Goal: Task Accomplishment & Management: Complete application form

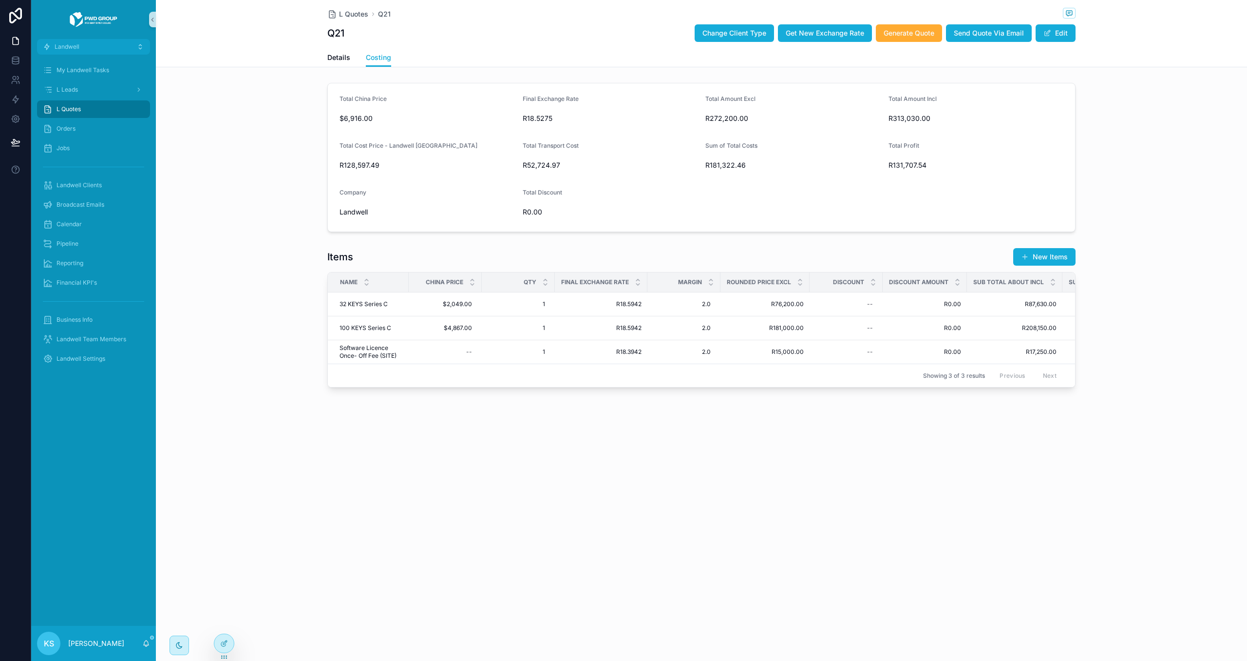
click at [108, 110] on div "L Quotes" at bounding box center [93, 109] width 101 height 16
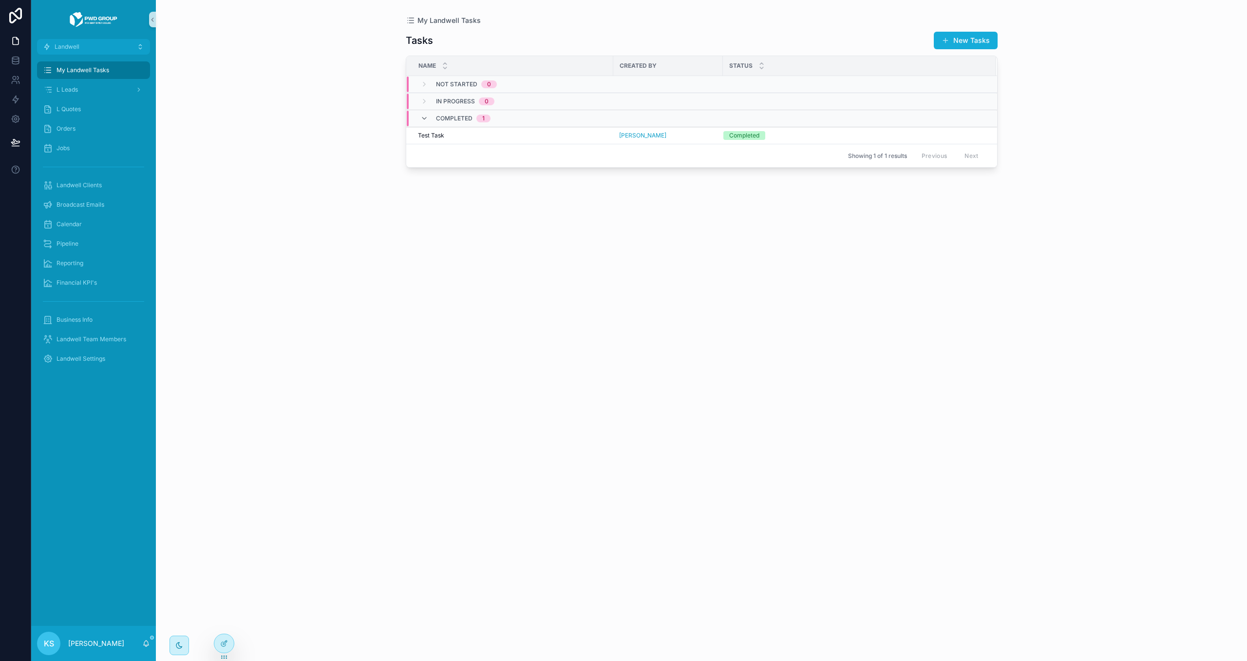
click at [104, 104] on div "L Quotes" at bounding box center [93, 109] width 101 height 16
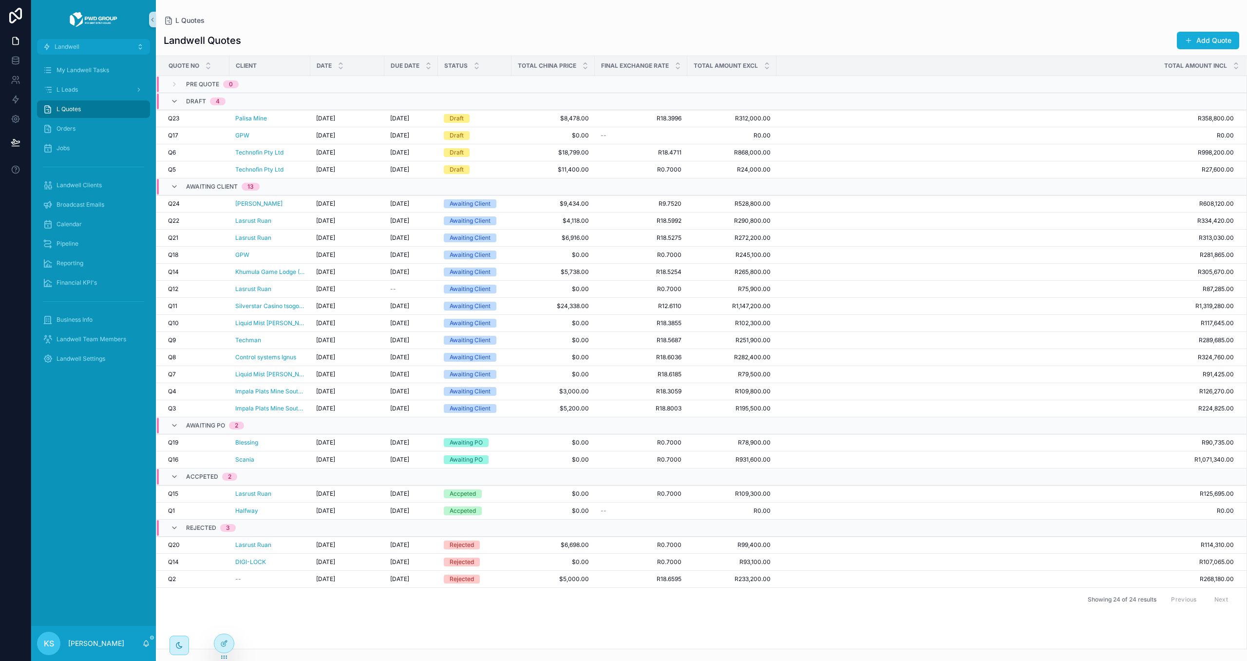
click at [658, 38] on div "Landwell Quotes Add Quote" at bounding box center [702, 40] width 1076 height 19
click at [1198, 41] on button "Add Quote" at bounding box center [1208, 41] width 62 height 18
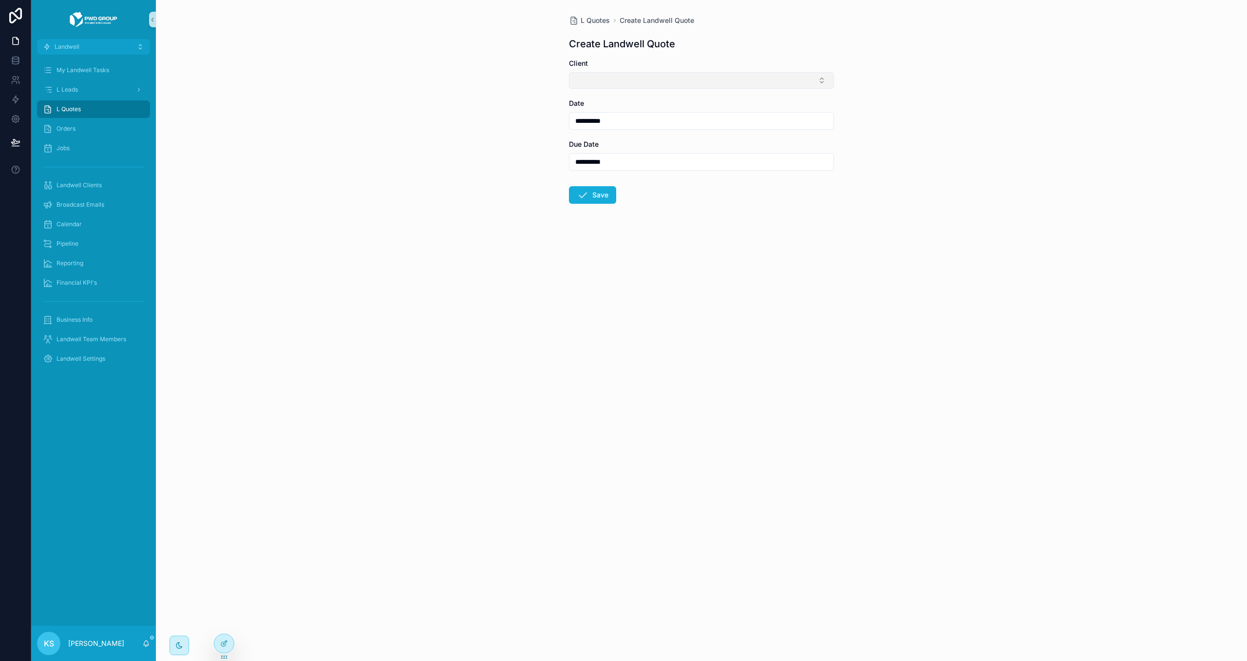
click at [664, 78] on button "Select Button" at bounding box center [701, 80] width 265 height 17
click at [585, 266] on span "New" at bounding box center [592, 265] width 15 height 10
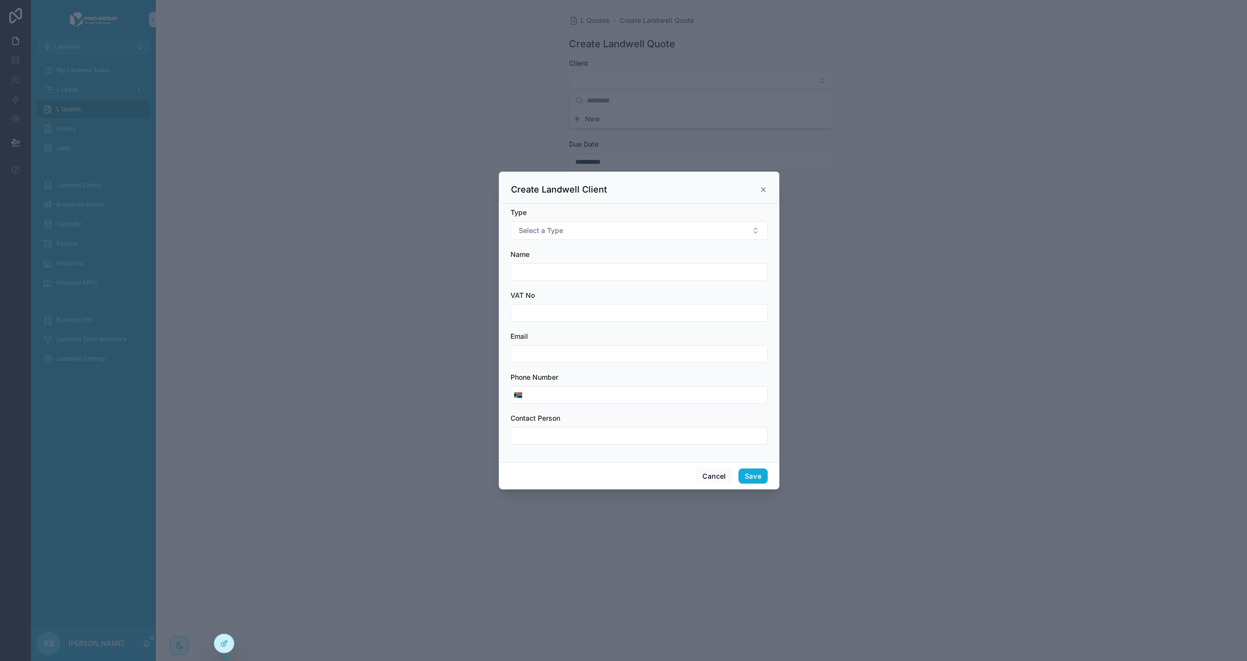
scroll to position [0, 0]
click at [567, 270] on input "scrollable content" at bounding box center [639, 272] width 256 height 14
type input "**********"
click at [552, 322] on form "**********" at bounding box center [639, 331] width 257 height 247
click at [558, 309] on input "scrollable content" at bounding box center [639, 313] width 256 height 14
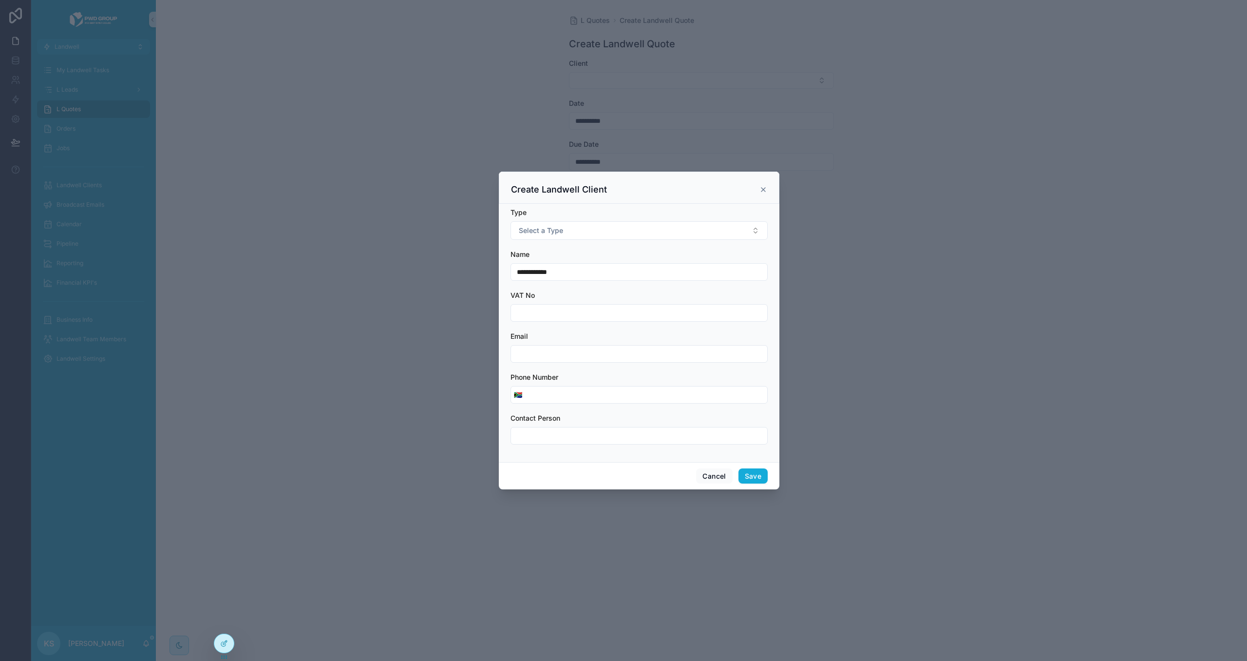
click at [560, 364] on form "**********" at bounding box center [639, 331] width 257 height 247
click at [564, 355] on input "scrollable content" at bounding box center [639, 354] width 256 height 14
type input "**********"
click at [594, 374] on div "Phone Number" at bounding box center [639, 377] width 257 height 10
click at [603, 228] on button "Select a Type" at bounding box center [639, 230] width 257 height 19
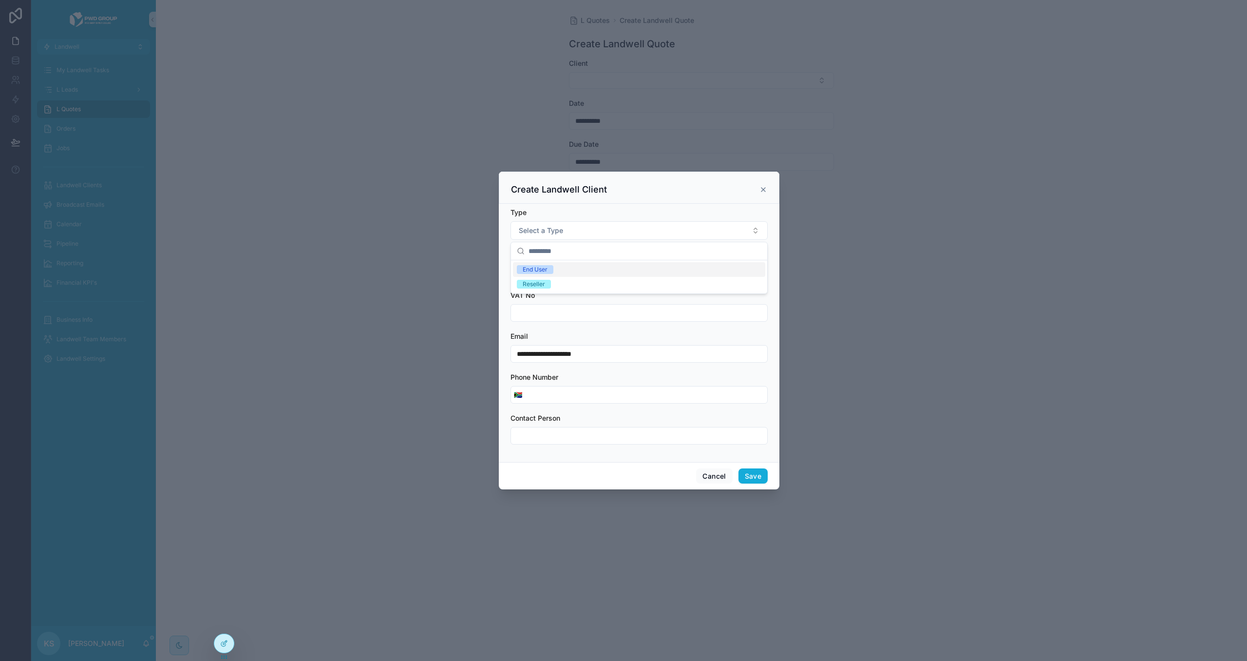
click at [595, 261] on div "End User Reseller" at bounding box center [639, 276] width 256 height 33
drag, startPoint x: 612, startPoint y: 273, endPoint x: 619, endPoint y: 277, distance: 8.3
click at [611, 272] on div "End User" at bounding box center [639, 269] width 252 height 15
click at [748, 474] on button "Save" at bounding box center [753, 476] width 29 height 16
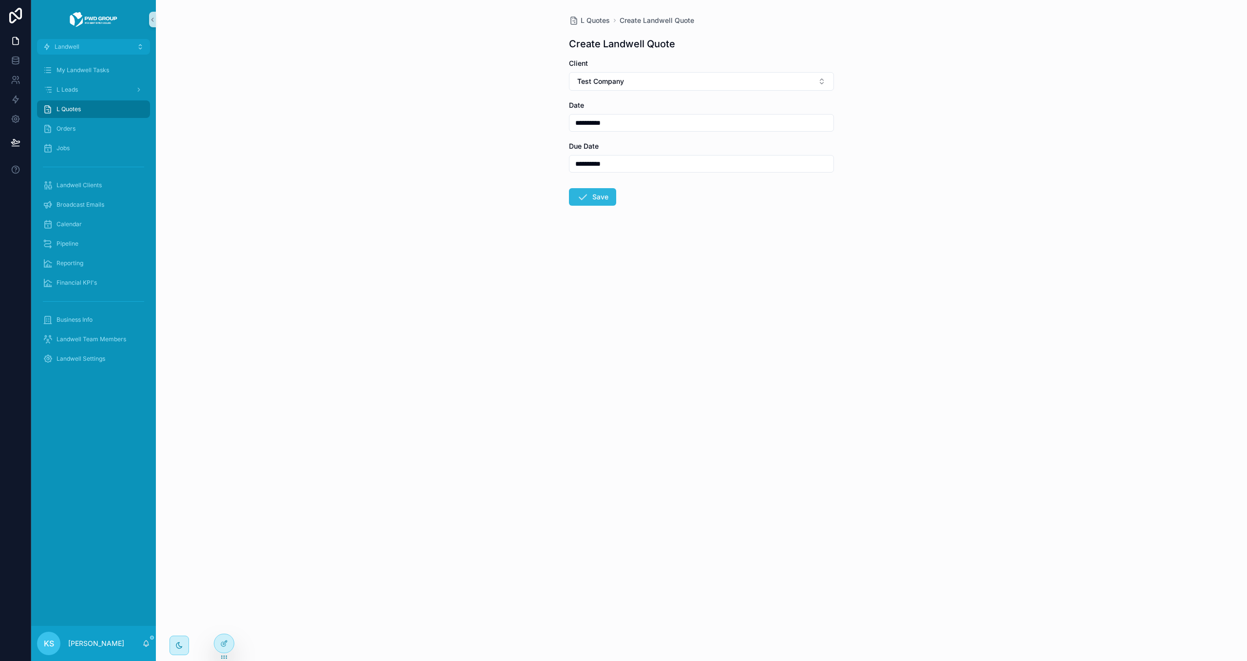
click at [594, 200] on button "Save" at bounding box center [592, 197] width 47 height 18
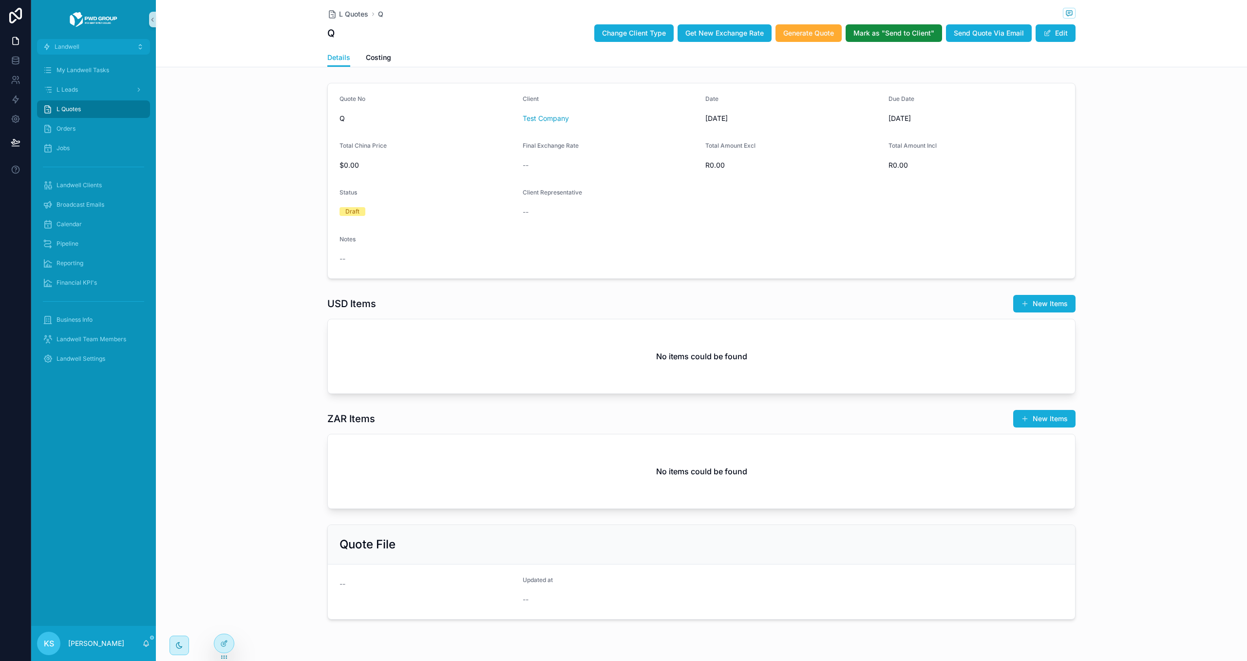
click at [1031, 296] on button "New Items" at bounding box center [1044, 304] width 62 height 18
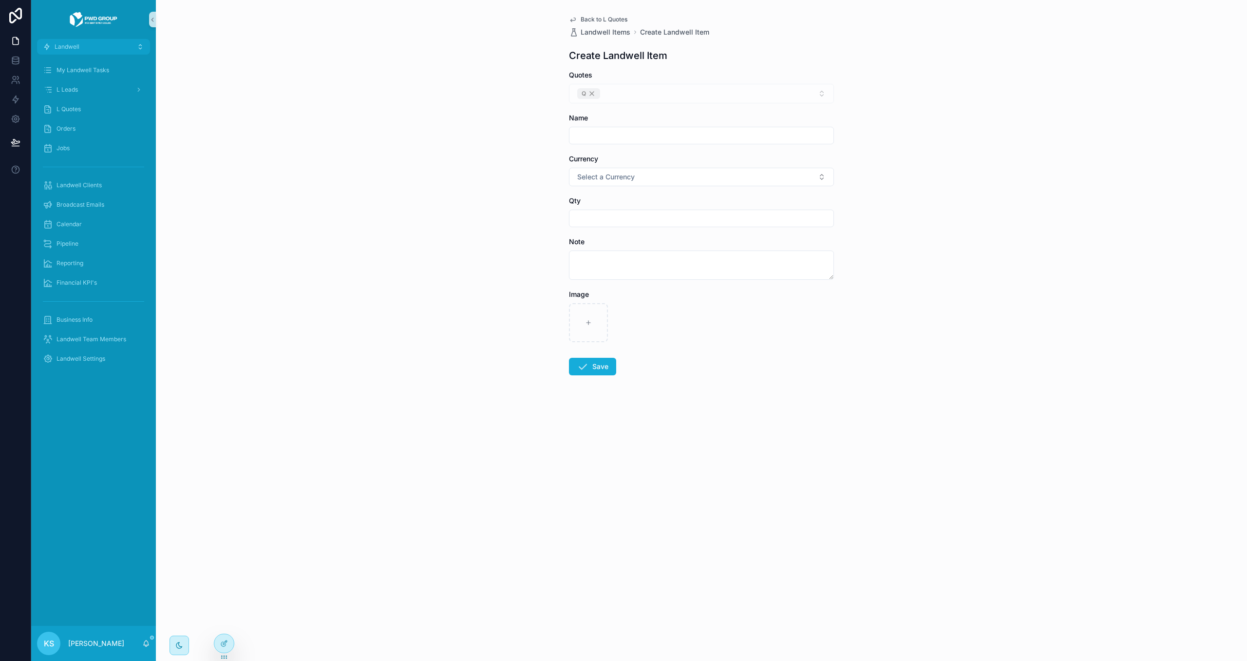
click at [631, 134] on input "scrollable content" at bounding box center [701, 136] width 264 height 14
type input "****"
click at [638, 185] on button "Select a Currency" at bounding box center [701, 177] width 265 height 19
click at [627, 229] on div "USD" at bounding box center [701, 231] width 260 height 15
click at [624, 222] on input "scrollable content" at bounding box center [701, 218] width 264 height 14
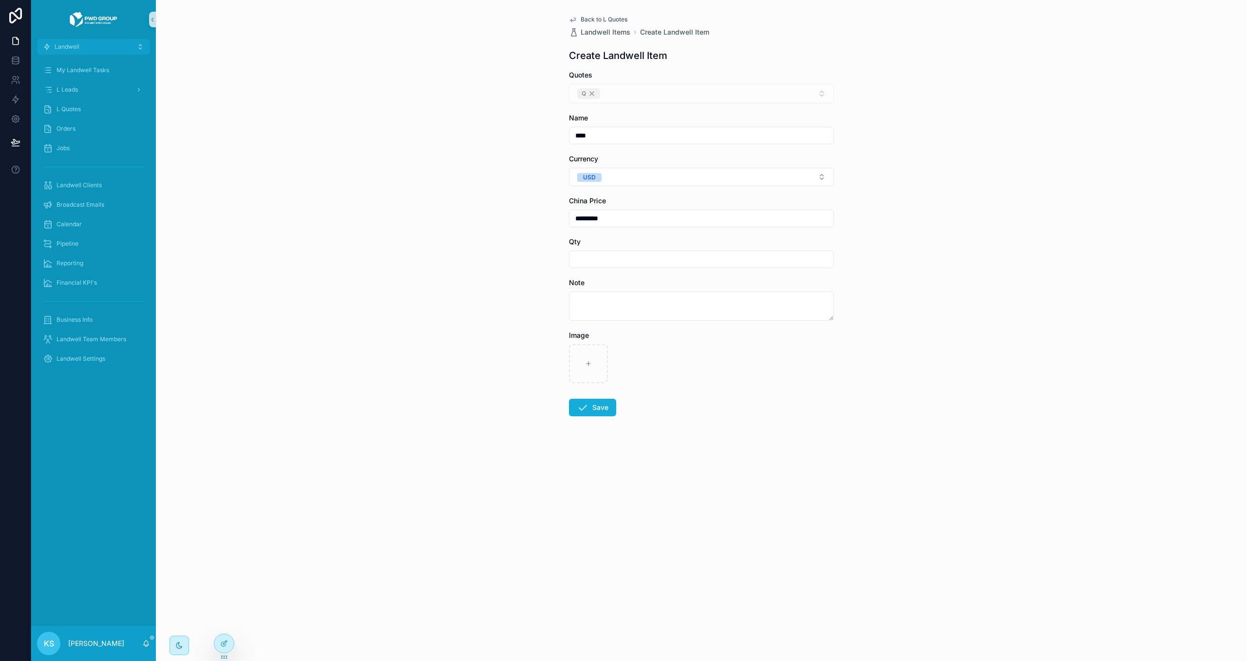
type input "*********"
click at [622, 263] on input "scrollable content" at bounding box center [701, 259] width 264 height 14
type input "*"
click at [593, 399] on button "Save" at bounding box center [592, 407] width 47 height 18
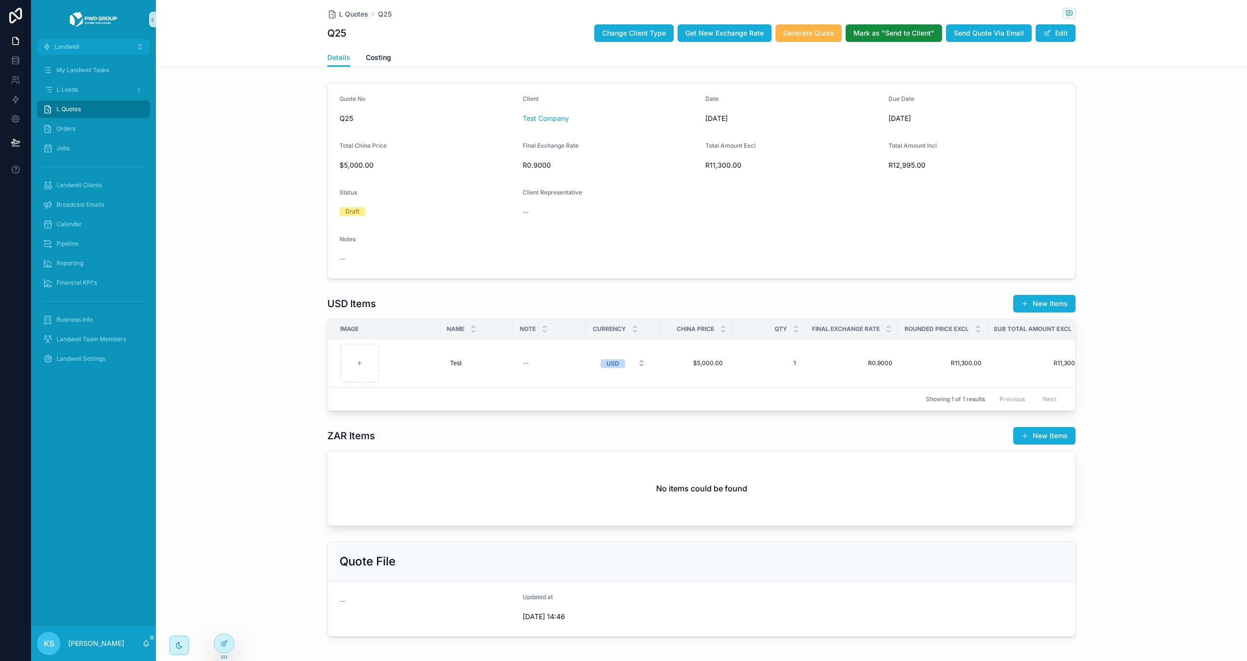
click at [804, 30] on span "Generate Quote" at bounding box center [808, 33] width 51 height 10
click at [225, 644] on icon at bounding box center [224, 643] width 8 height 8
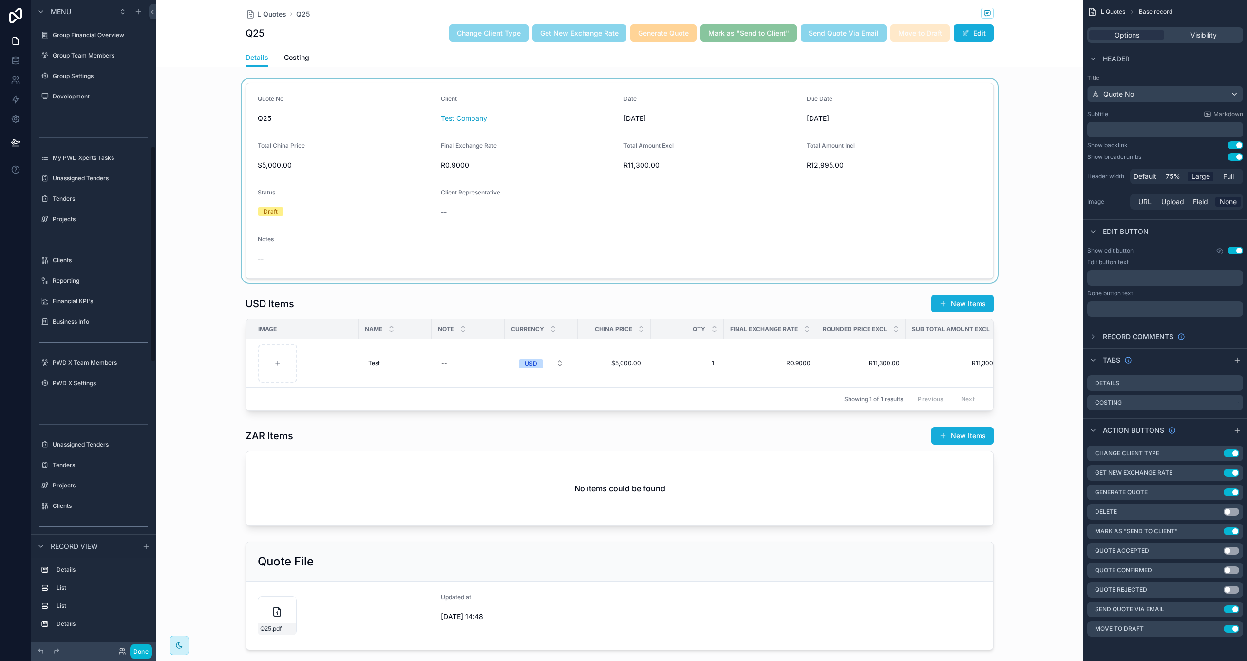
scroll to position [436, 0]
click at [1216, 609] on icon "scrollable content" at bounding box center [1216, 609] width 8 height 8
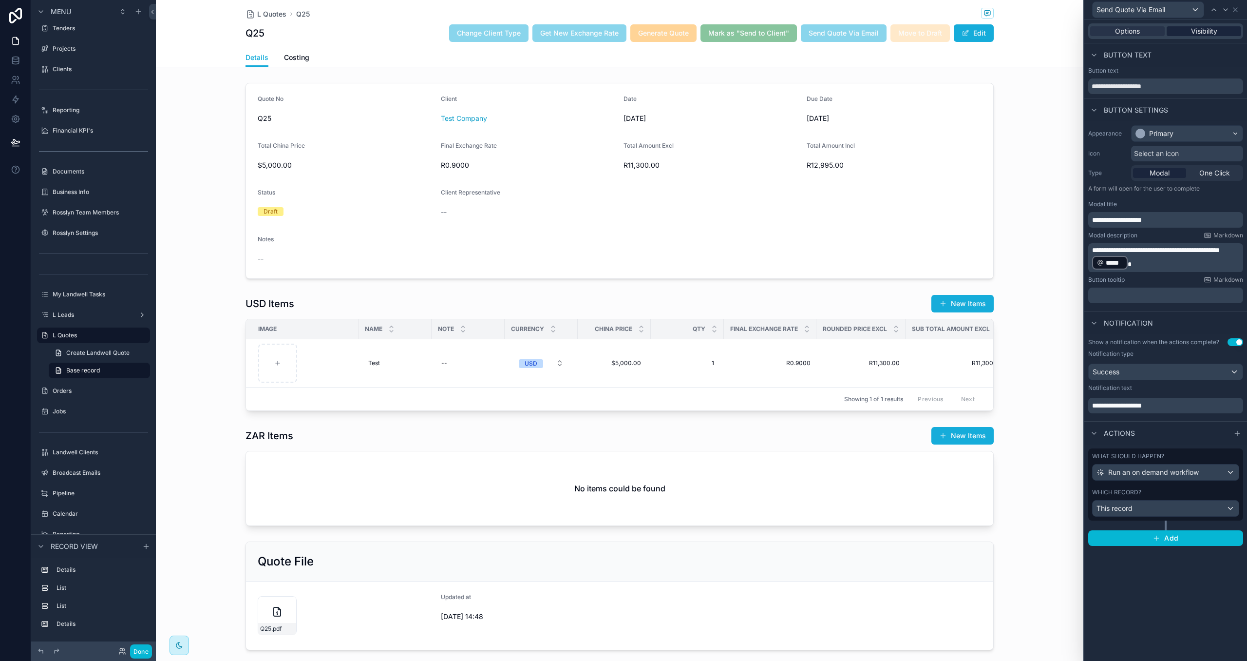
click at [1202, 31] on span "Visibility" at bounding box center [1204, 31] width 26 height 10
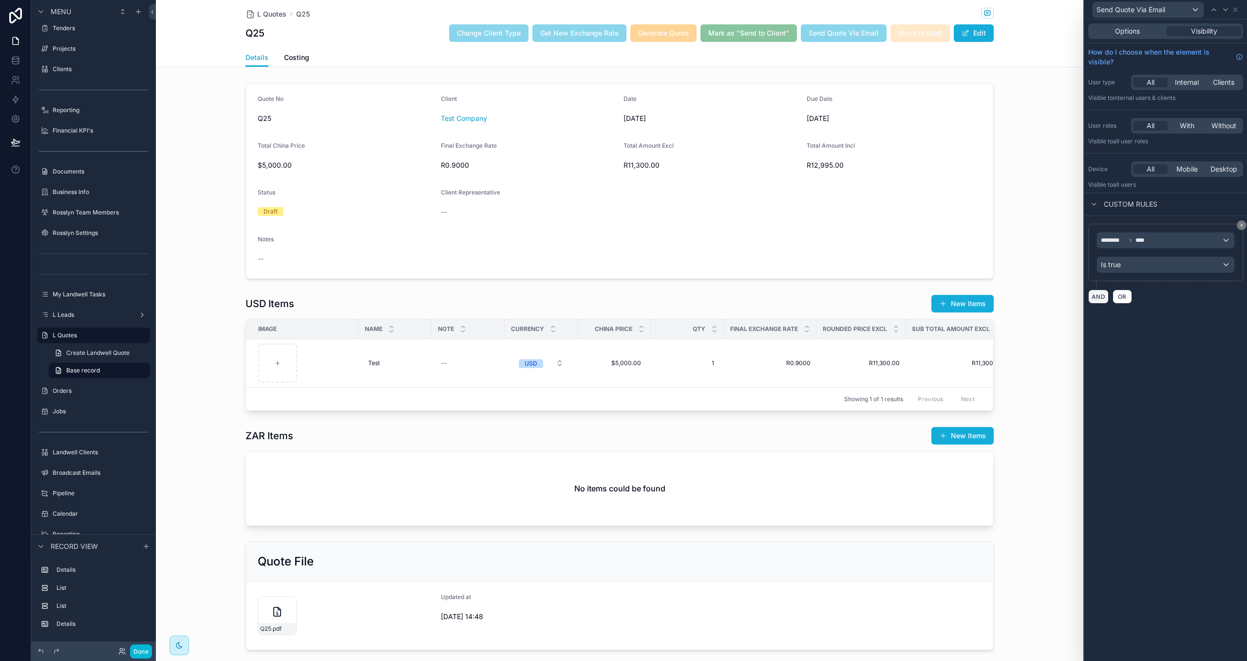
click at [1101, 297] on button "AND" at bounding box center [1098, 296] width 20 height 14
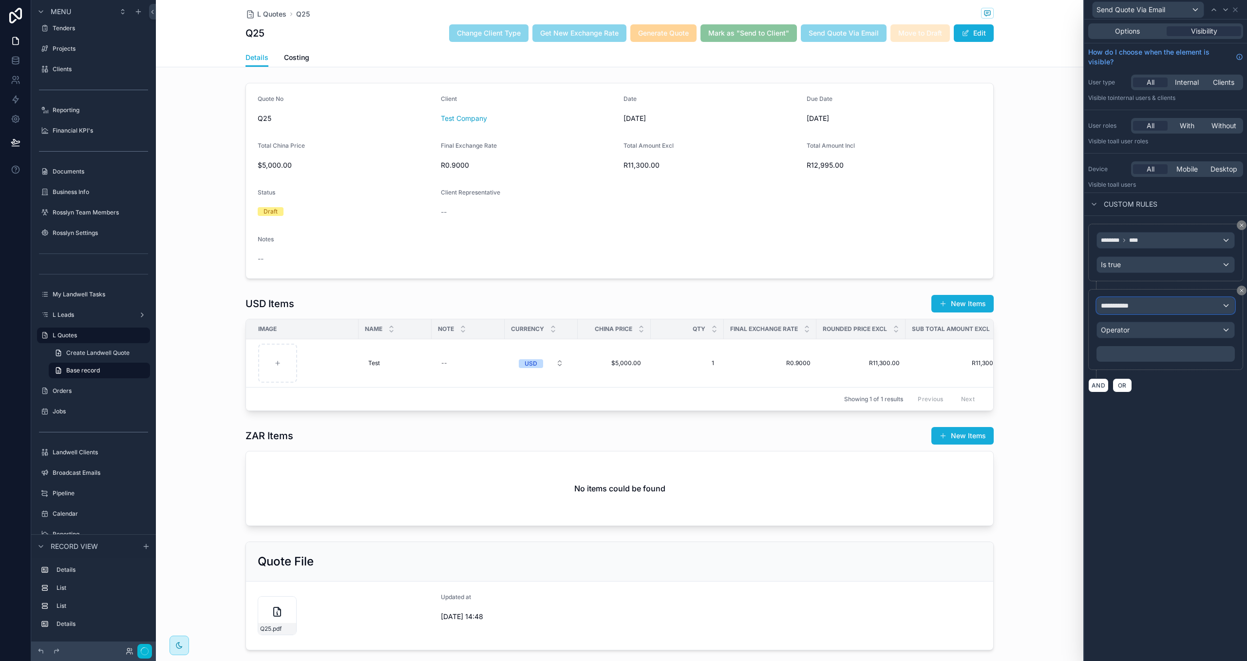
click at [1122, 300] on div "**********" at bounding box center [1165, 306] width 137 height 16
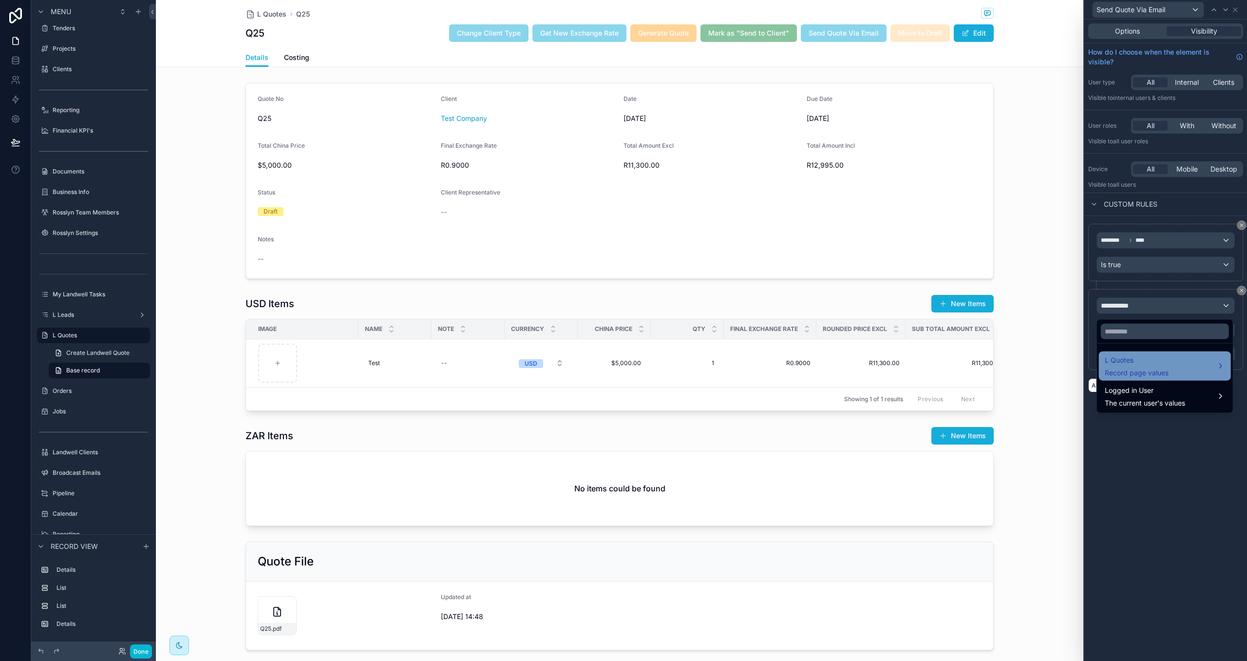
click at [1137, 355] on span "L Quotes" at bounding box center [1137, 360] width 64 height 12
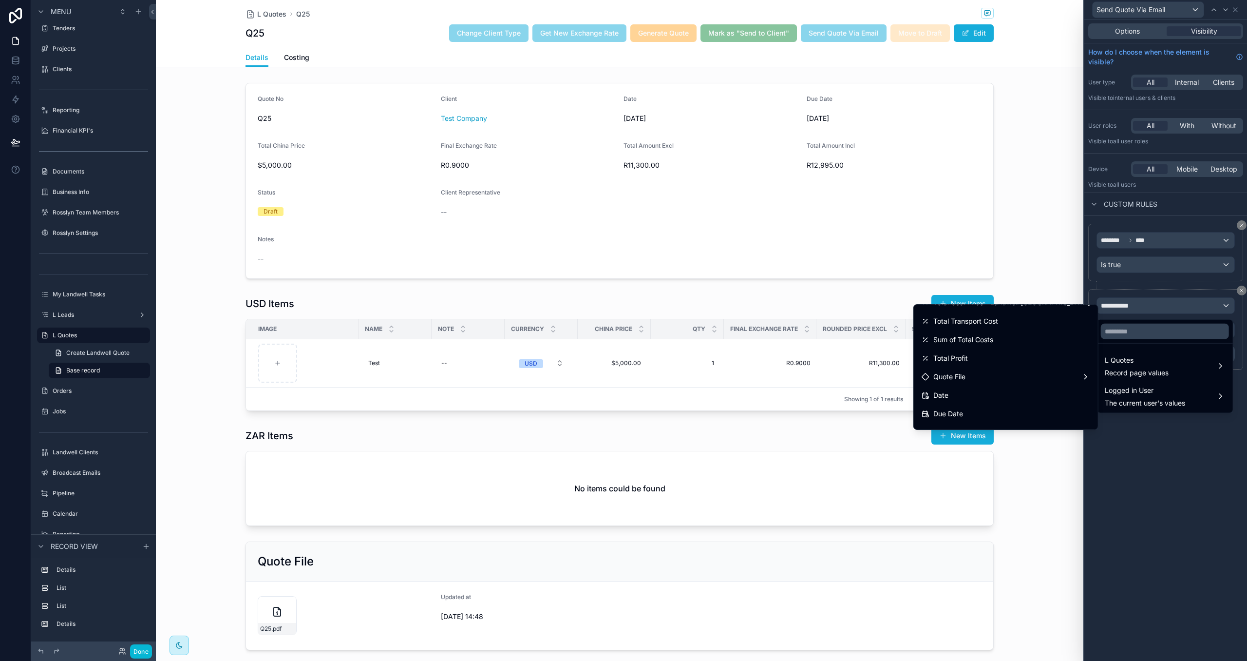
scroll to position [174, 0]
click at [1049, 377] on div "Quote File" at bounding box center [1006, 382] width 169 height 12
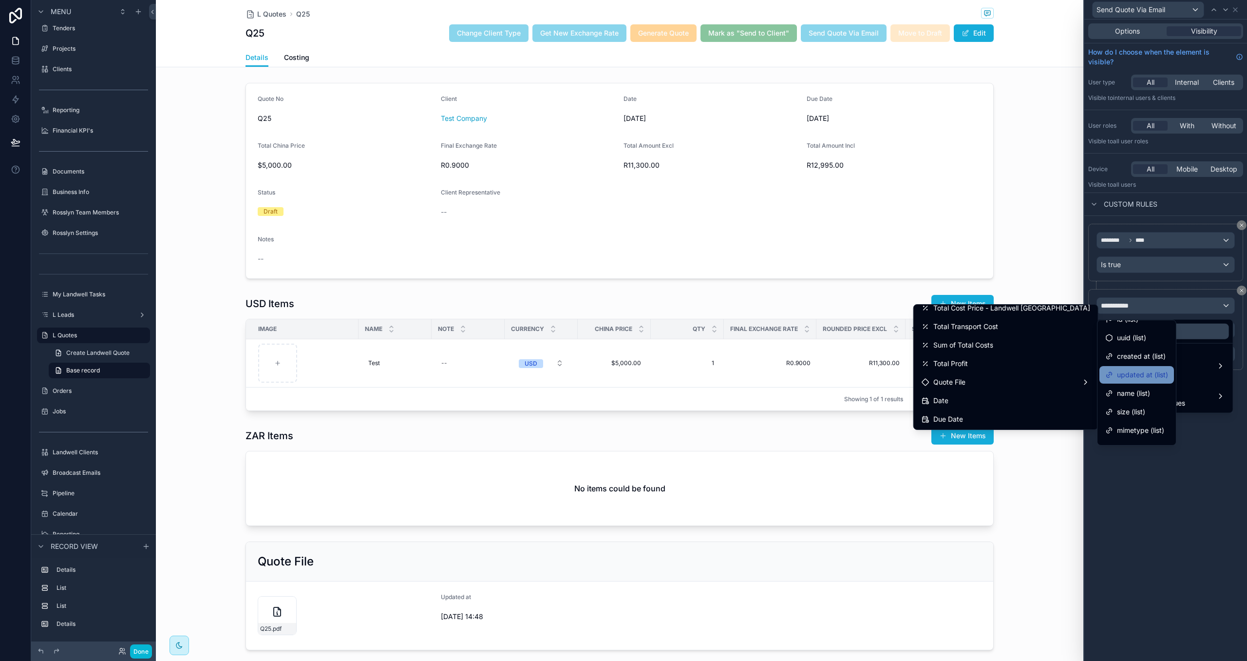
scroll to position [0, 0]
click at [1118, 336] on span "id (list)" at bounding box center [1127, 331] width 21 height 12
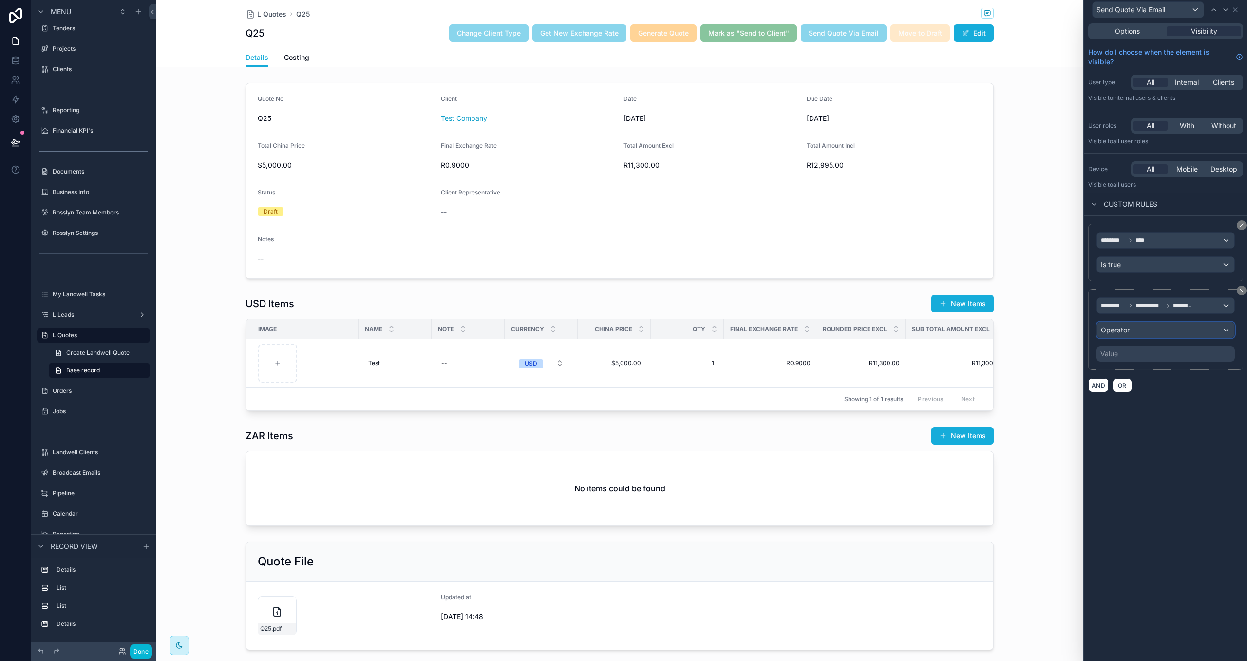
click at [1123, 334] on span "Operator" at bounding box center [1115, 329] width 29 height 8
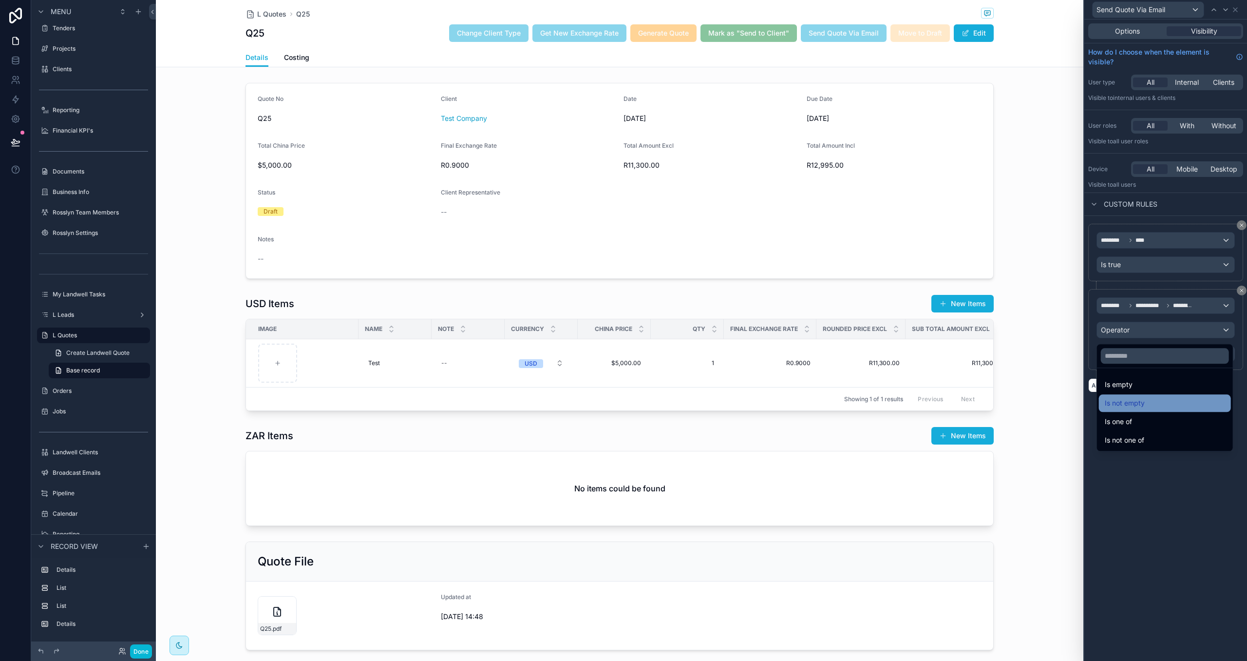
click at [1135, 398] on span "Is not empty" at bounding box center [1125, 403] width 40 height 12
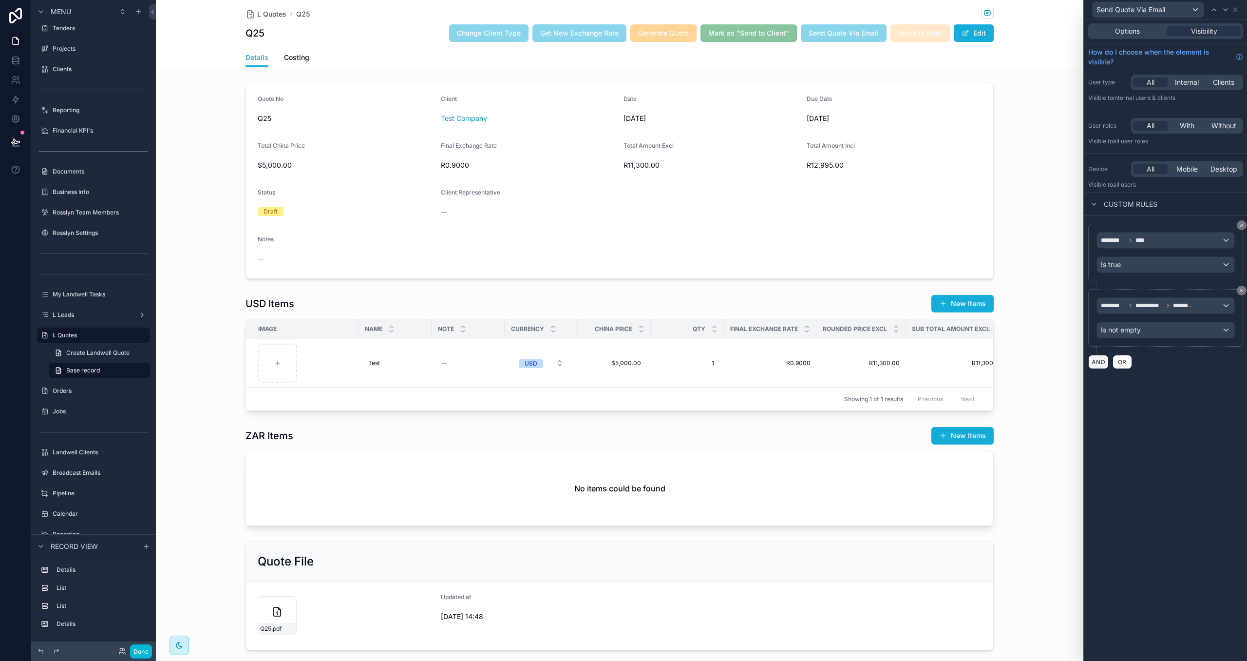
click at [1096, 364] on button "AND" at bounding box center [1098, 362] width 20 height 14
click at [1132, 373] on span "**********" at bounding box center [1119, 371] width 36 height 10
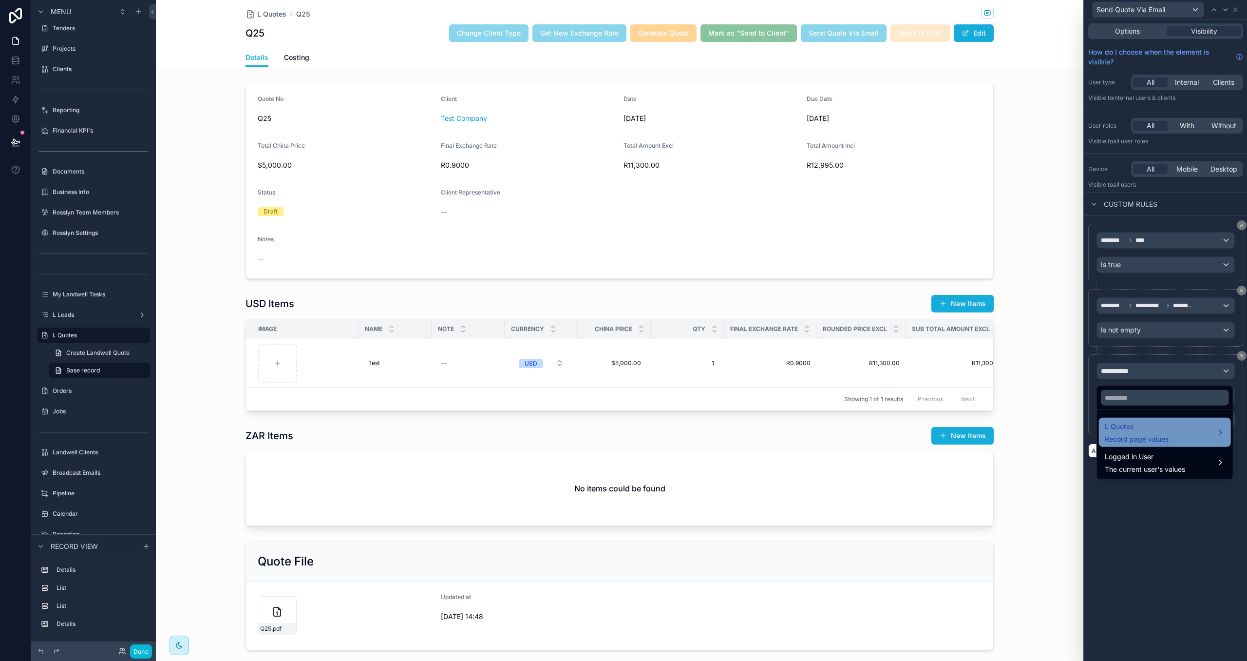
click at [1147, 421] on span "L Quotes" at bounding box center [1137, 426] width 64 height 12
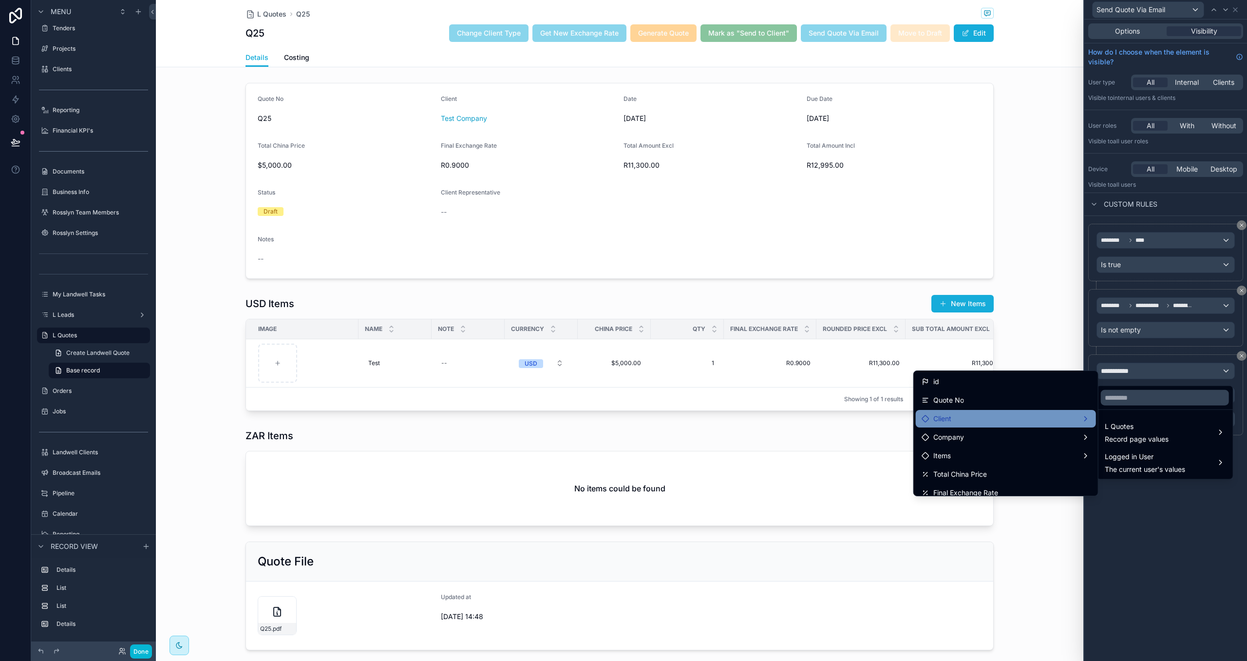
click at [1074, 410] on div "Client" at bounding box center [1006, 419] width 180 height 18
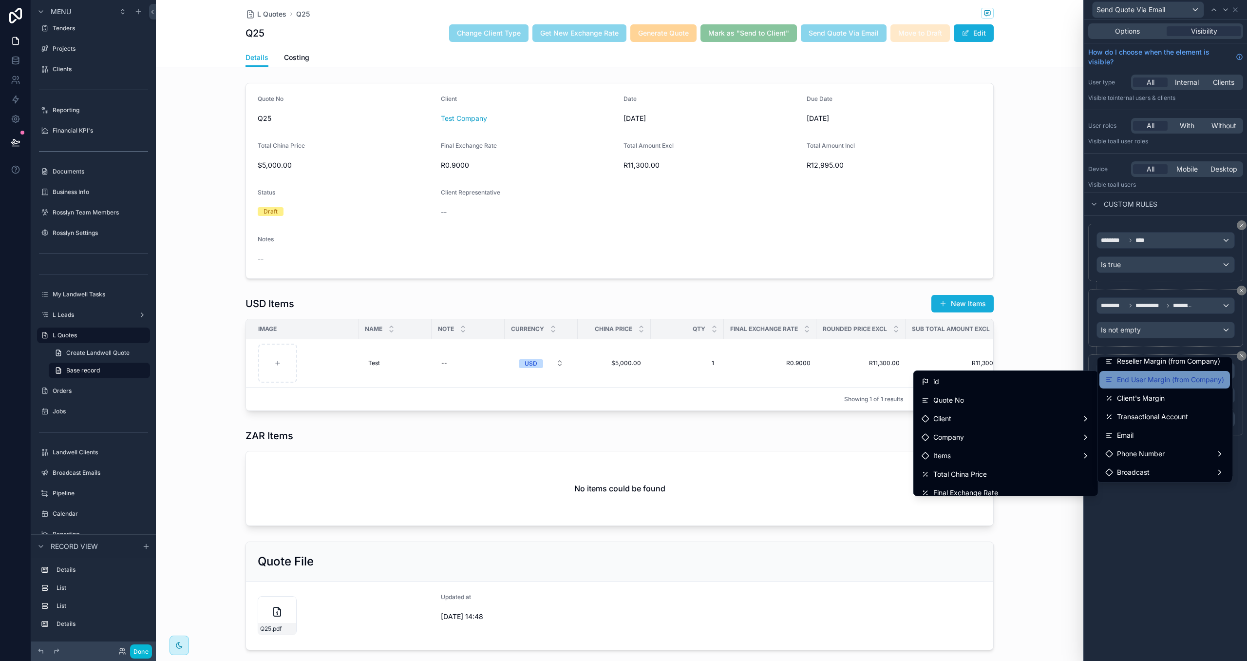
scroll to position [106, 0]
click at [1140, 429] on div "Email" at bounding box center [1164, 428] width 119 height 12
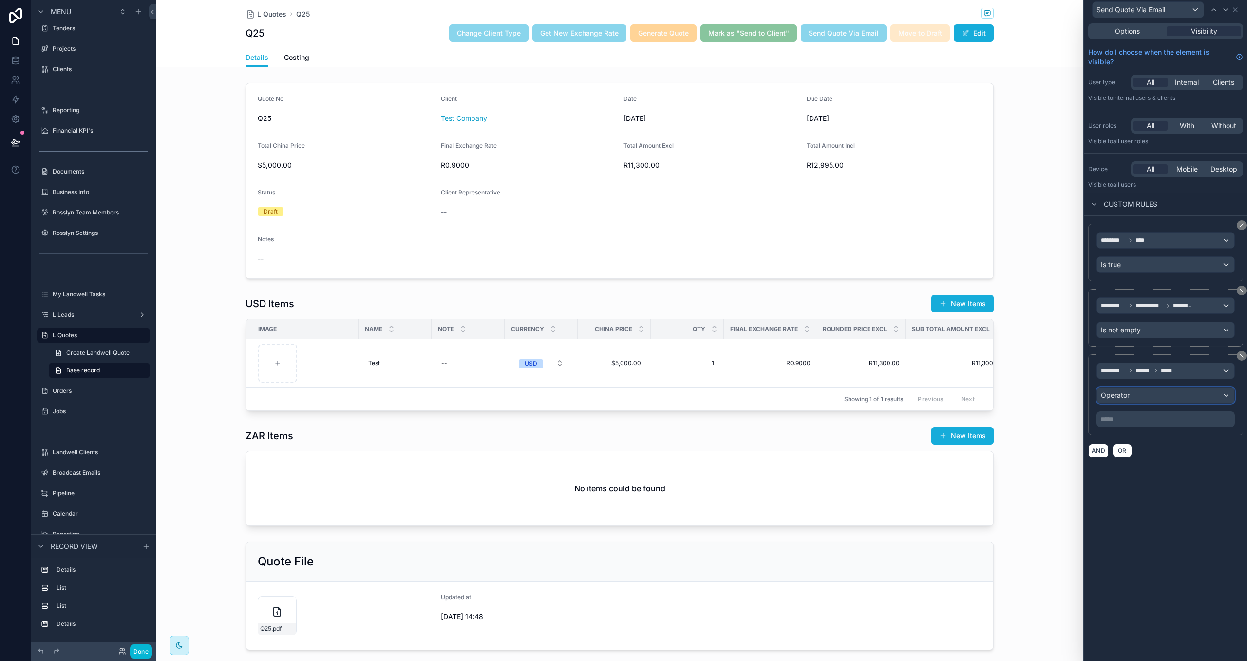
click at [1133, 403] on div "Operator" at bounding box center [1165, 395] width 137 height 16
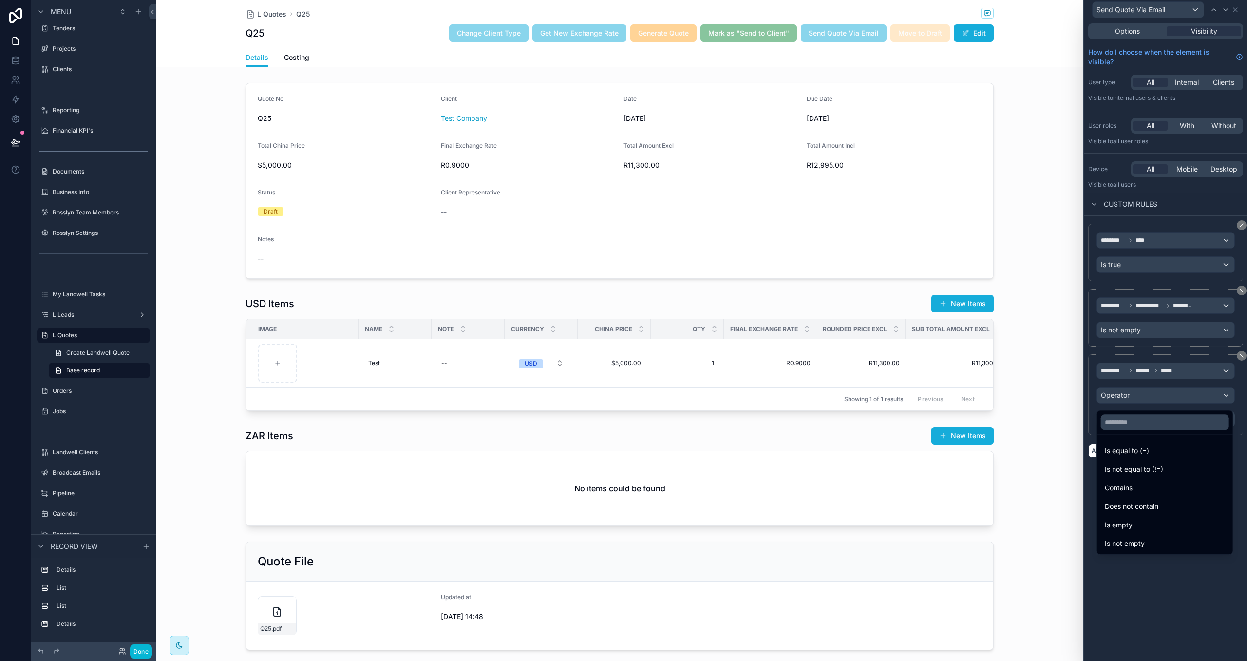
click at [1135, 535] on div "Is not empty" at bounding box center [1165, 543] width 132 height 18
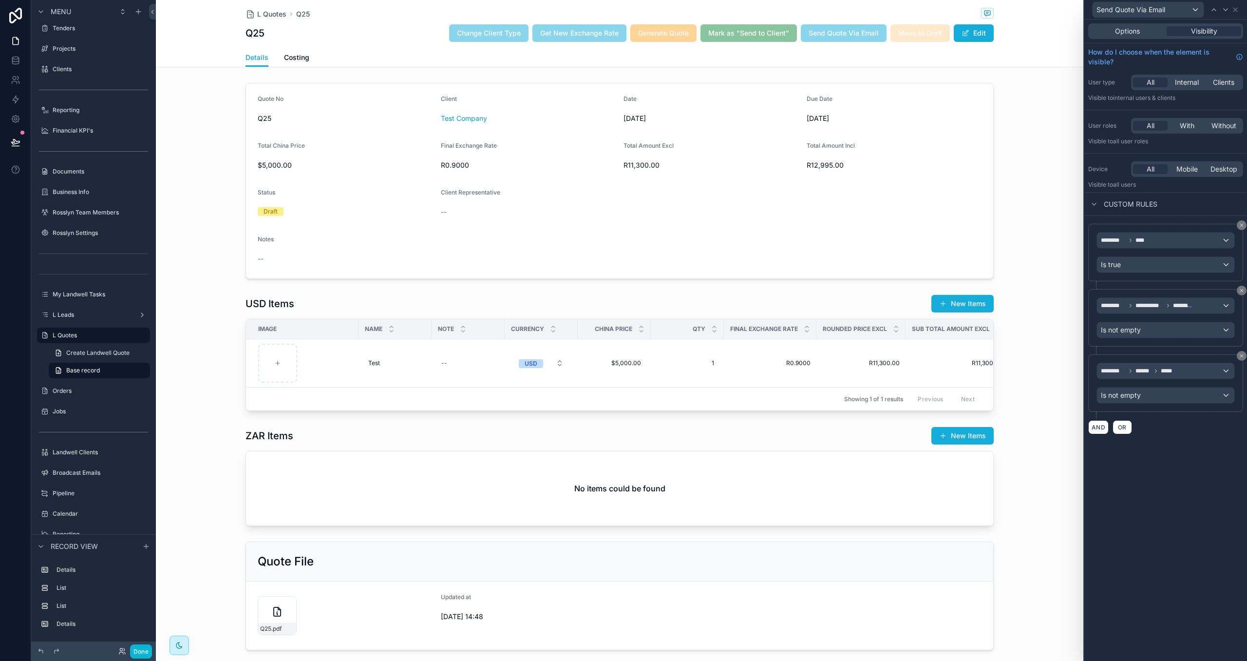
click at [1142, 510] on div "**********" at bounding box center [1165, 339] width 163 height 641
click at [138, 649] on button "Done" at bounding box center [141, 651] width 22 height 14
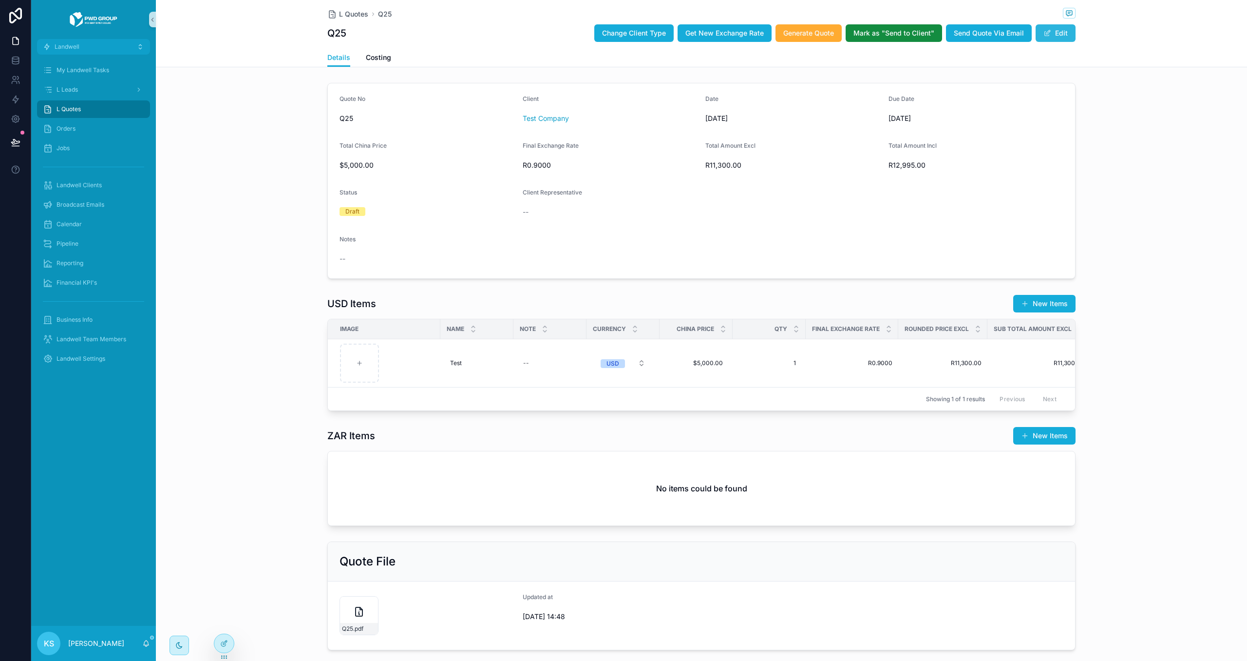
click at [1060, 36] on button "Edit" at bounding box center [1056, 33] width 40 height 18
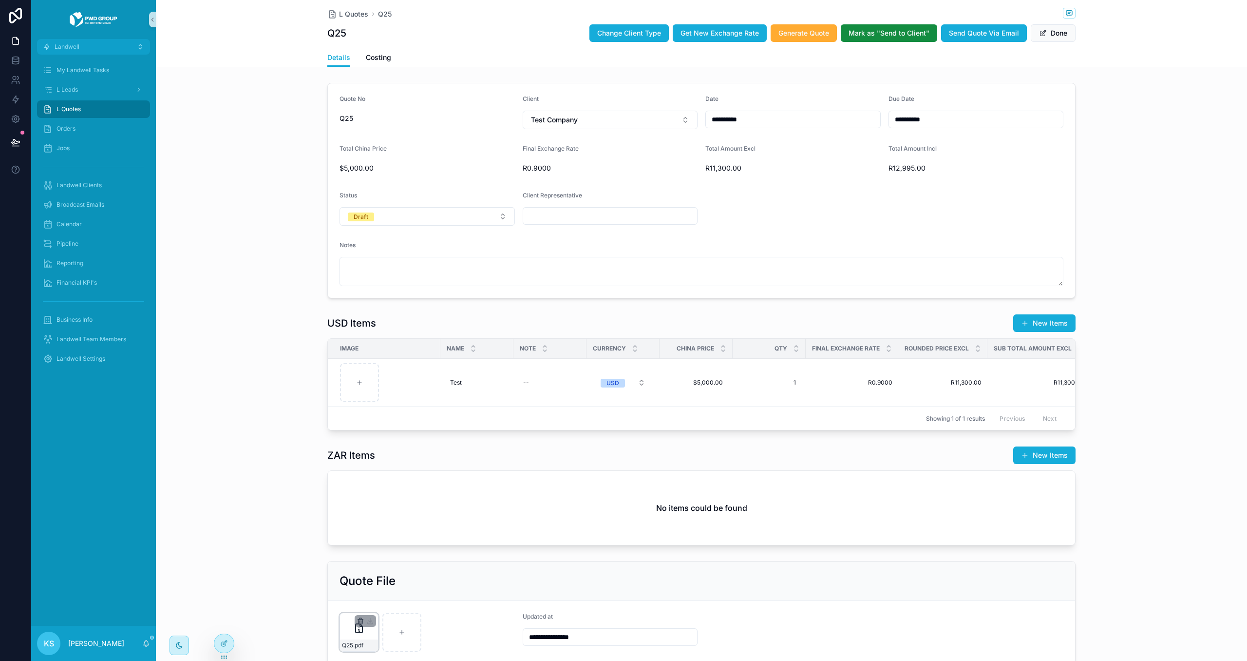
click at [362, 625] on icon "scrollable content" at bounding box center [361, 621] width 8 height 8
click at [379, 607] on icon "scrollable content" at bounding box center [381, 606] width 8 height 8
type input "**********"
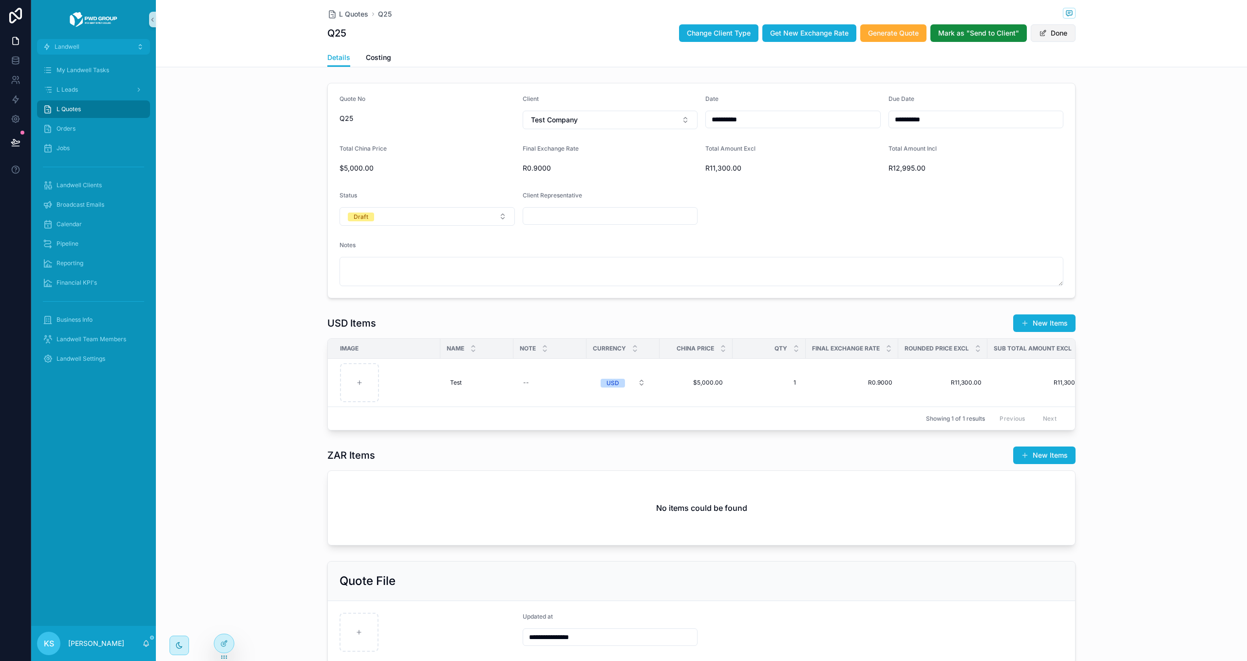
click at [1046, 29] on button "Done" at bounding box center [1053, 33] width 45 height 18
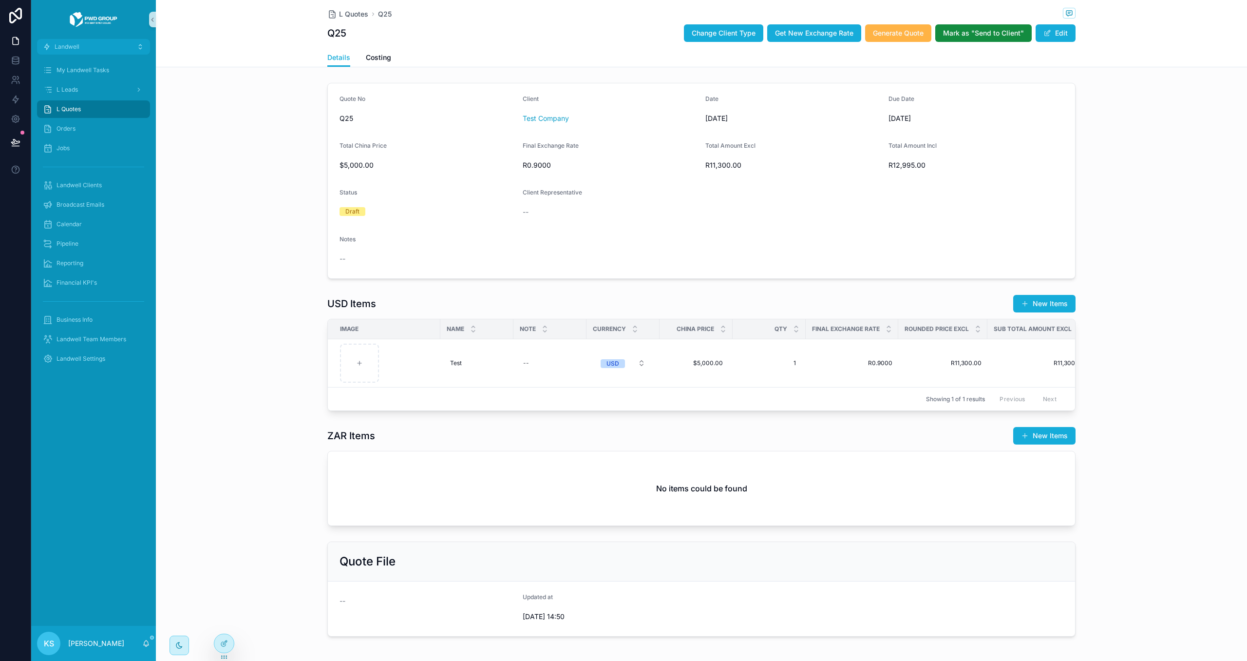
click at [899, 35] on span "Generate Quote" at bounding box center [898, 33] width 51 height 10
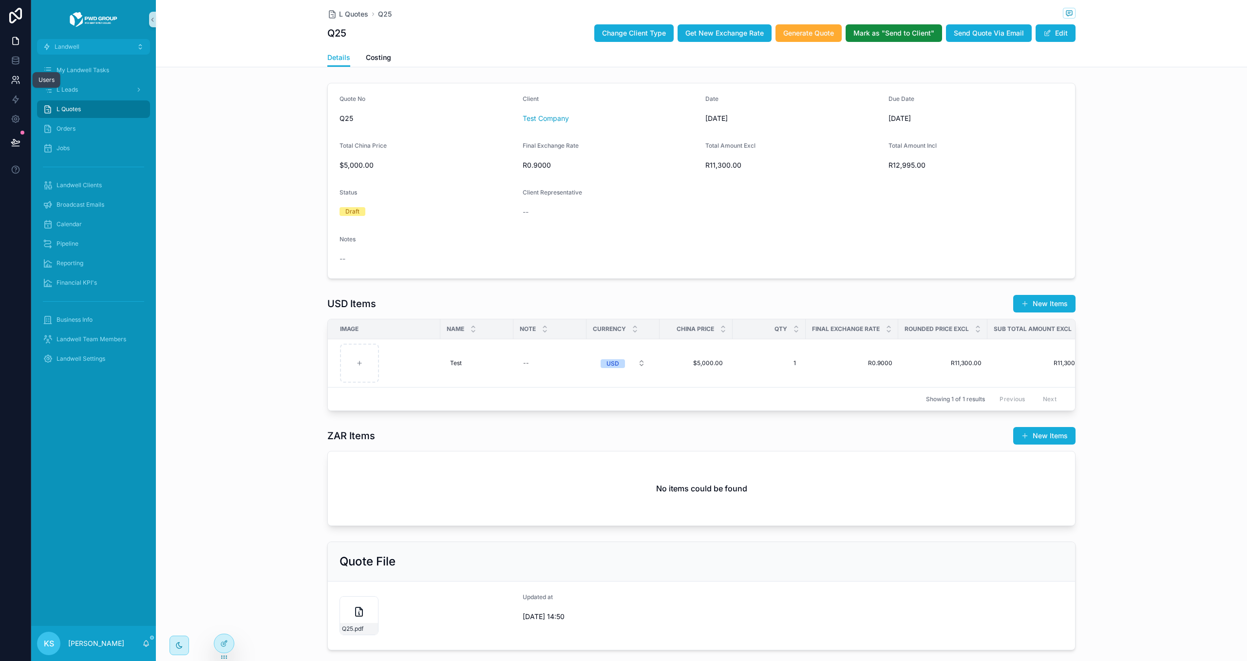
click at [15, 79] on icon at bounding box center [16, 80] width 10 height 10
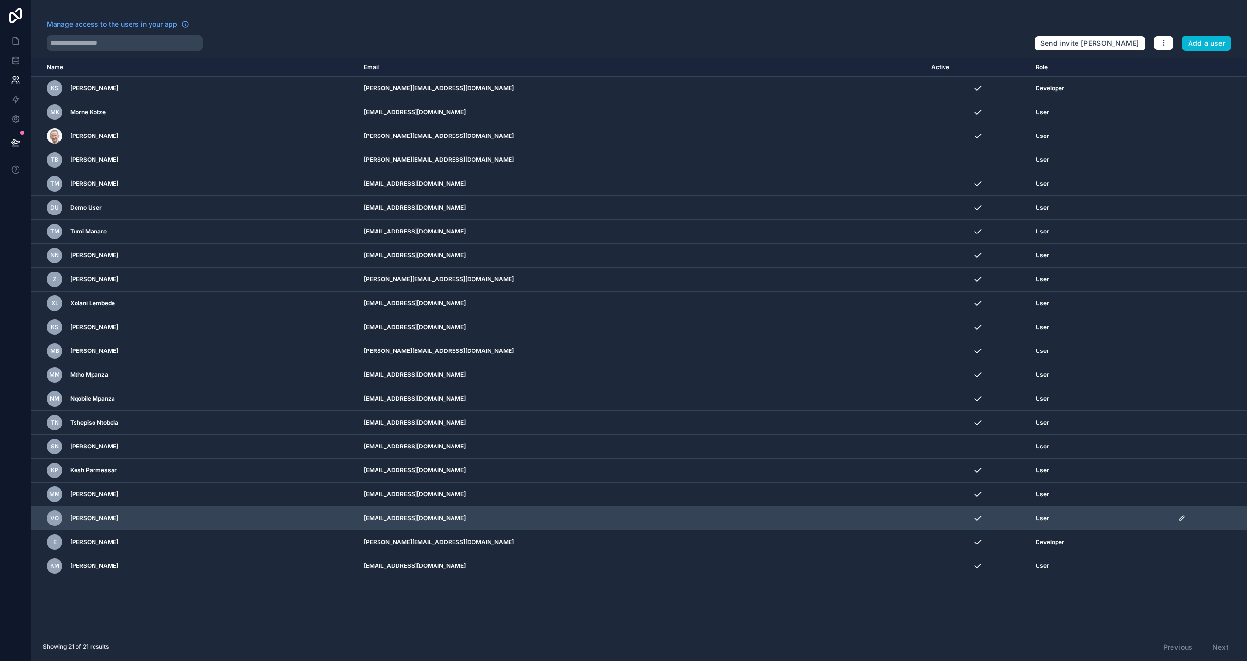
drag, startPoint x: 538, startPoint y: 520, endPoint x: 449, endPoint y: 518, distance: 89.2
click at [449, 518] on td "[EMAIL_ADDRESS][DOMAIN_NAME]" at bounding box center [642, 518] width 568 height 24
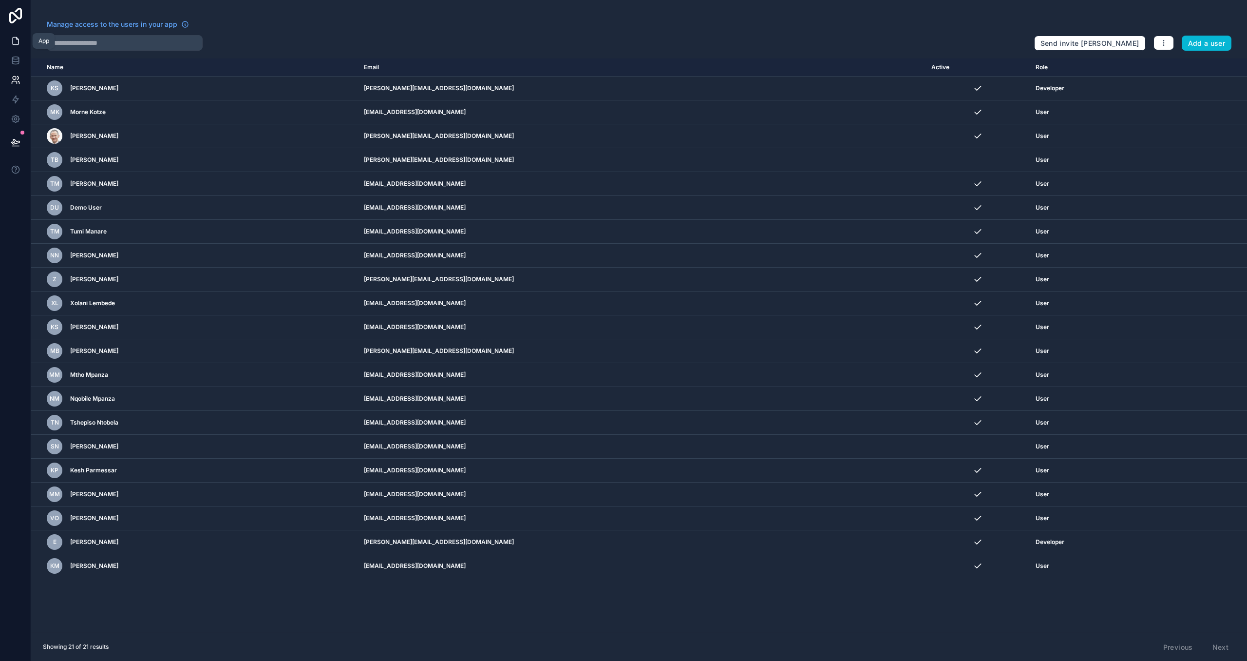
click at [13, 41] on icon at bounding box center [16, 41] width 10 height 10
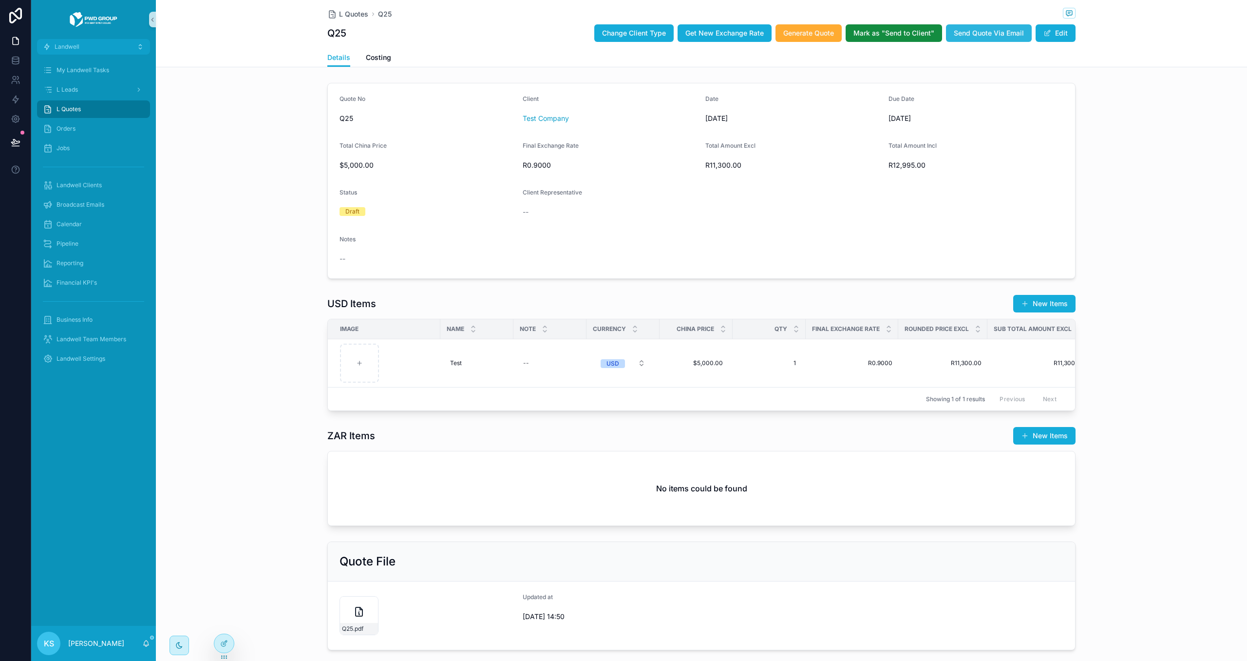
click at [992, 30] on span "Send Quote Via Email" at bounding box center [989, 33] width 70 height 10
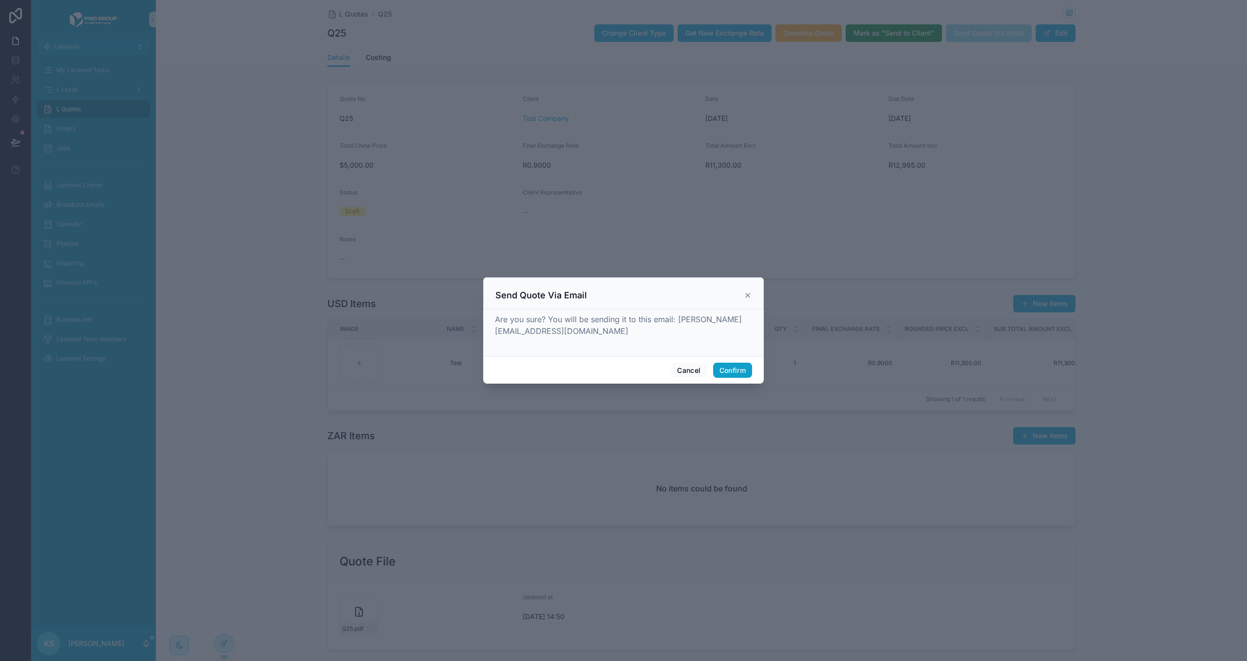
click at [737, 371] on button "Confirm" at bounding box center [732, 370] width 39 height 16
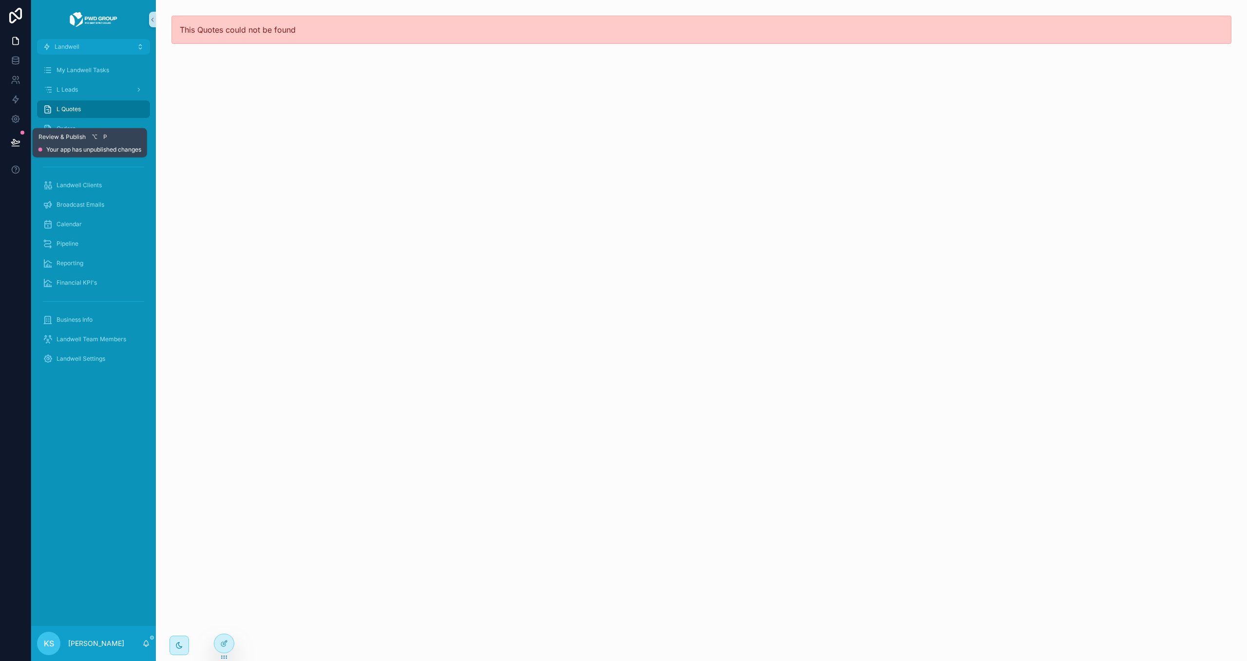
click at [14, 145] on icon at bounding box center [16, 142] width 10 height 10
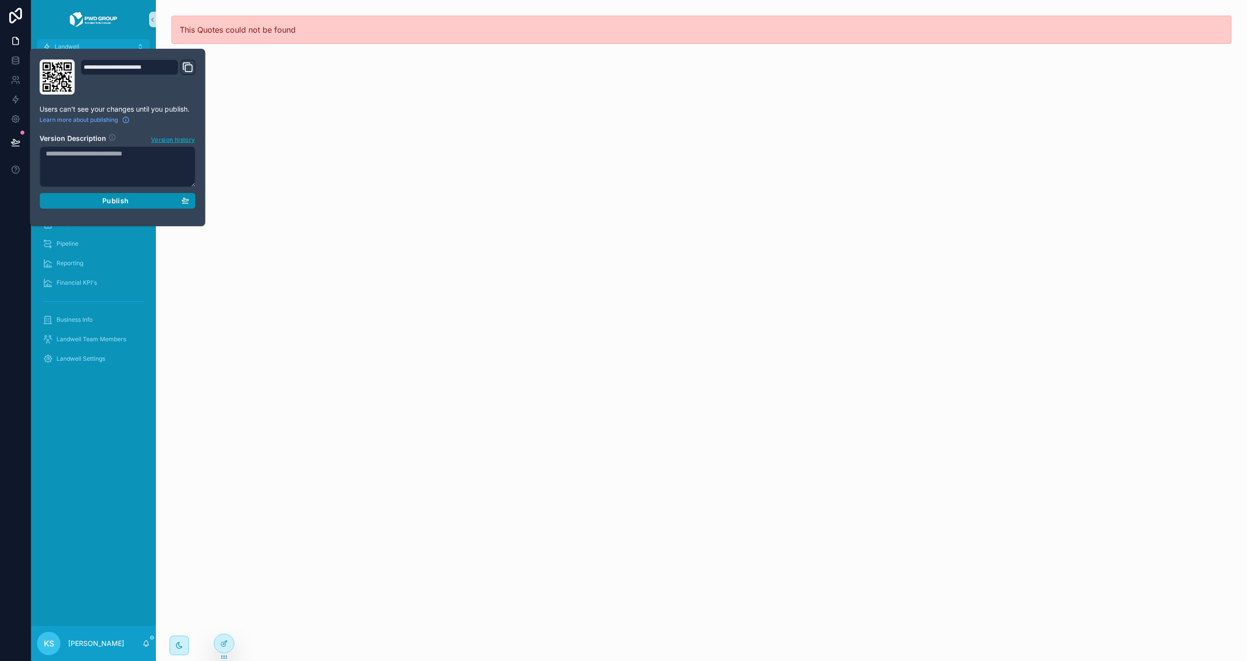
click at [190, 200] on button "Publish" at bounding box center [117, 201] width 156 height 16
